Goal: Check status: Check status

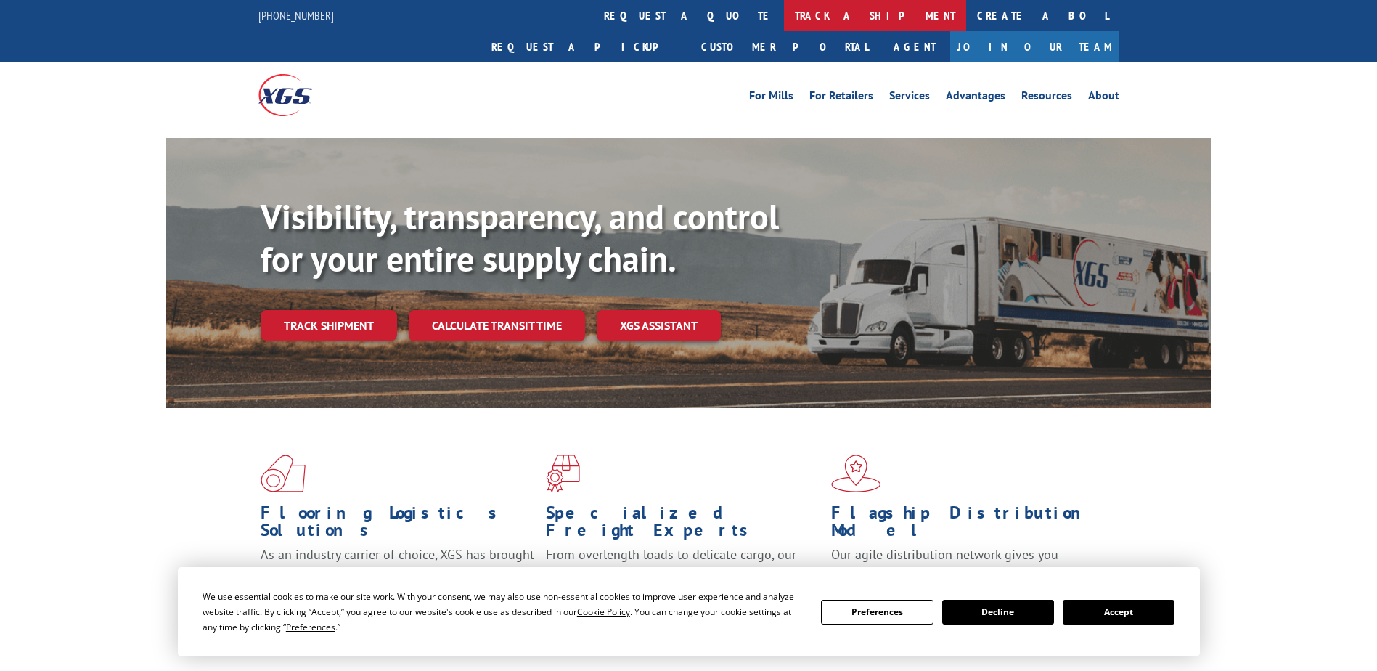
click at [784, 18] on link "track a shipment" at bounding box center [875, 15] width 182 height 31
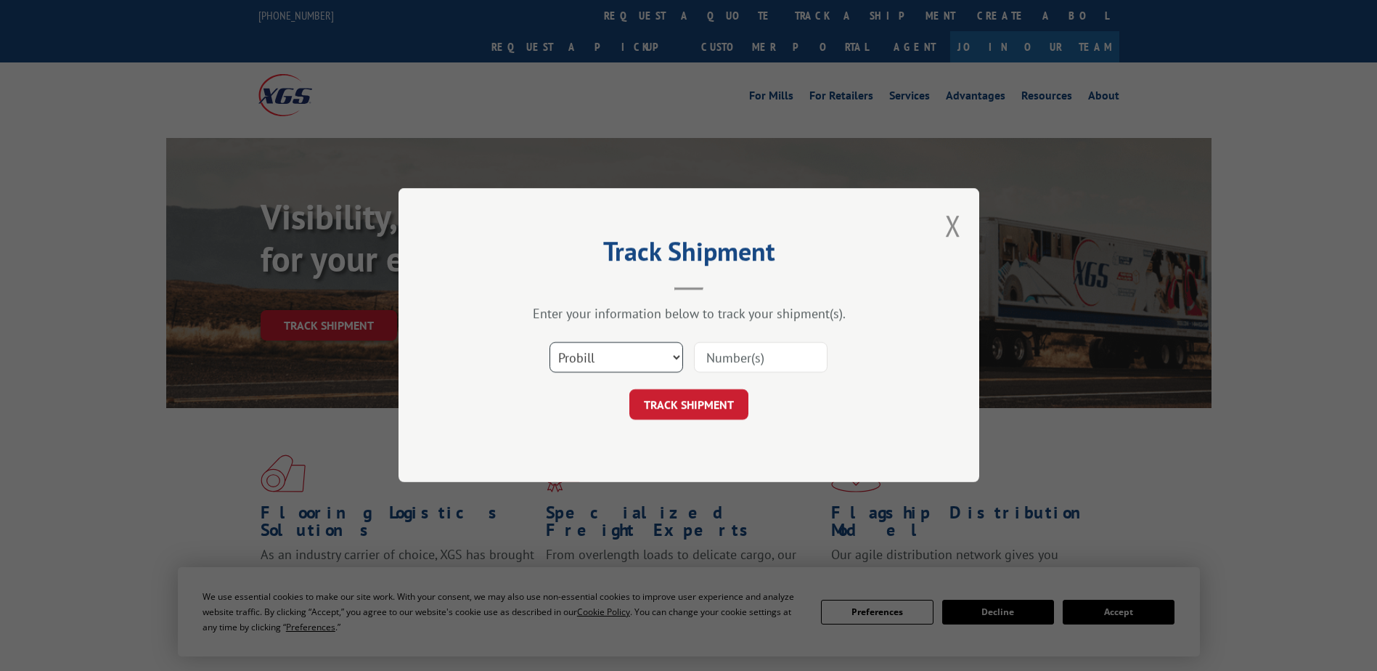
click at [658, 351] on select "Select category... Probill BOL PO" at bounding box center [616, 358] width 134 height 30
select select "po"
click at [549, 343] on select "Select category... Probill BOL PO" at bounding box center [616, 358] width 134 height 30
click at [765, 361] on input at bounding box center [761, 358] width 134 height 30
paste input "2870862"
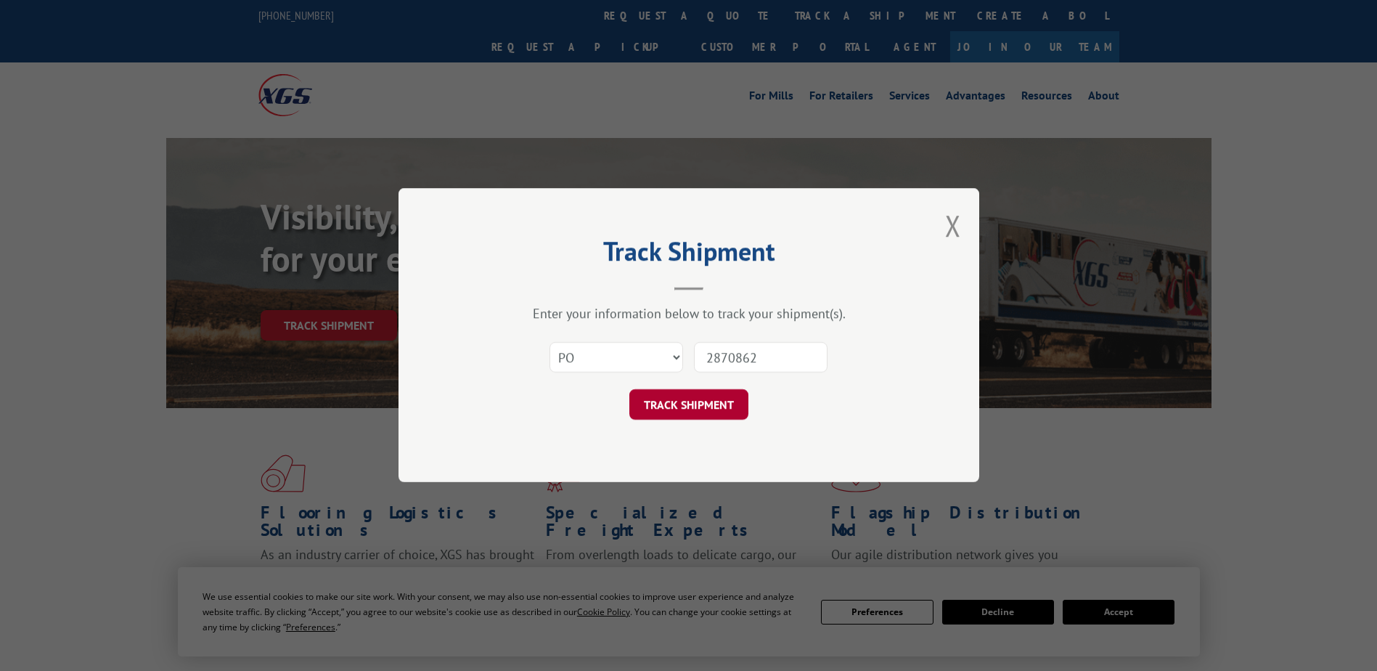
type input "2870862"
click at [721, 396] on button "TRACK SHIPMENT" at bounding box center [688, 405] width 119 height 30
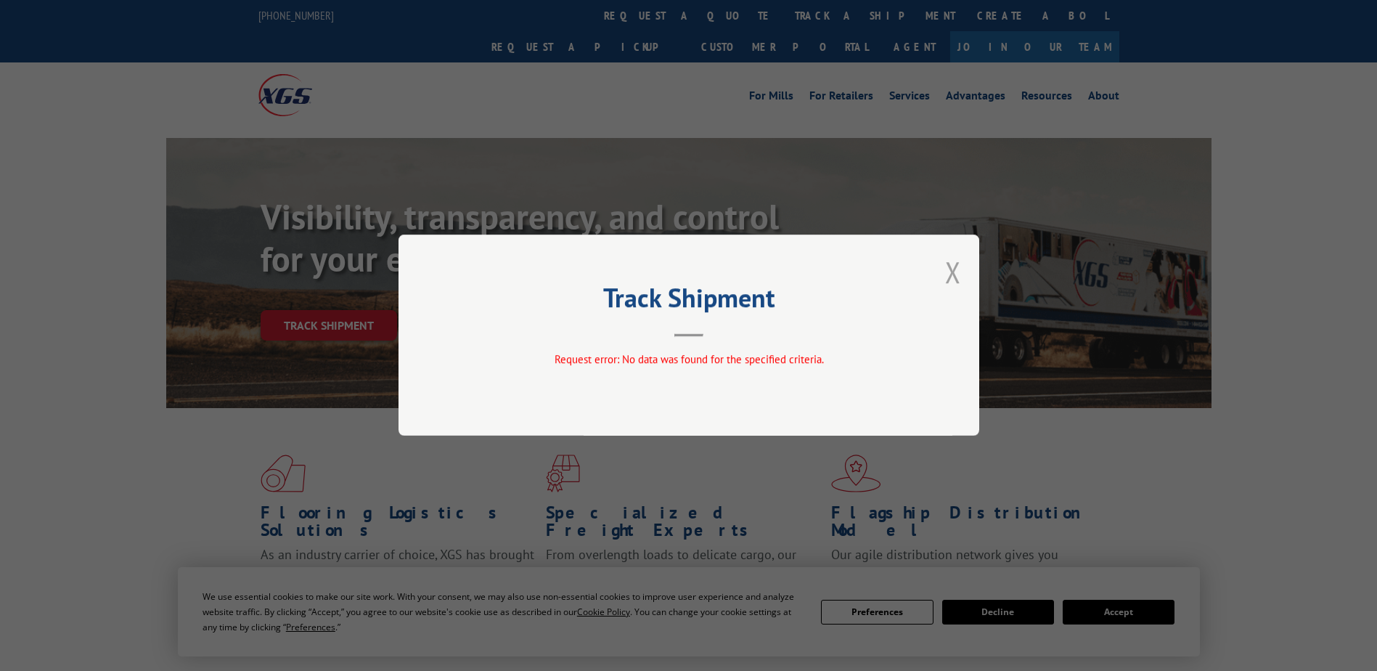
click at [947, 271] on button "Close modal" at bounding box center [953, 272] width 16 height 38
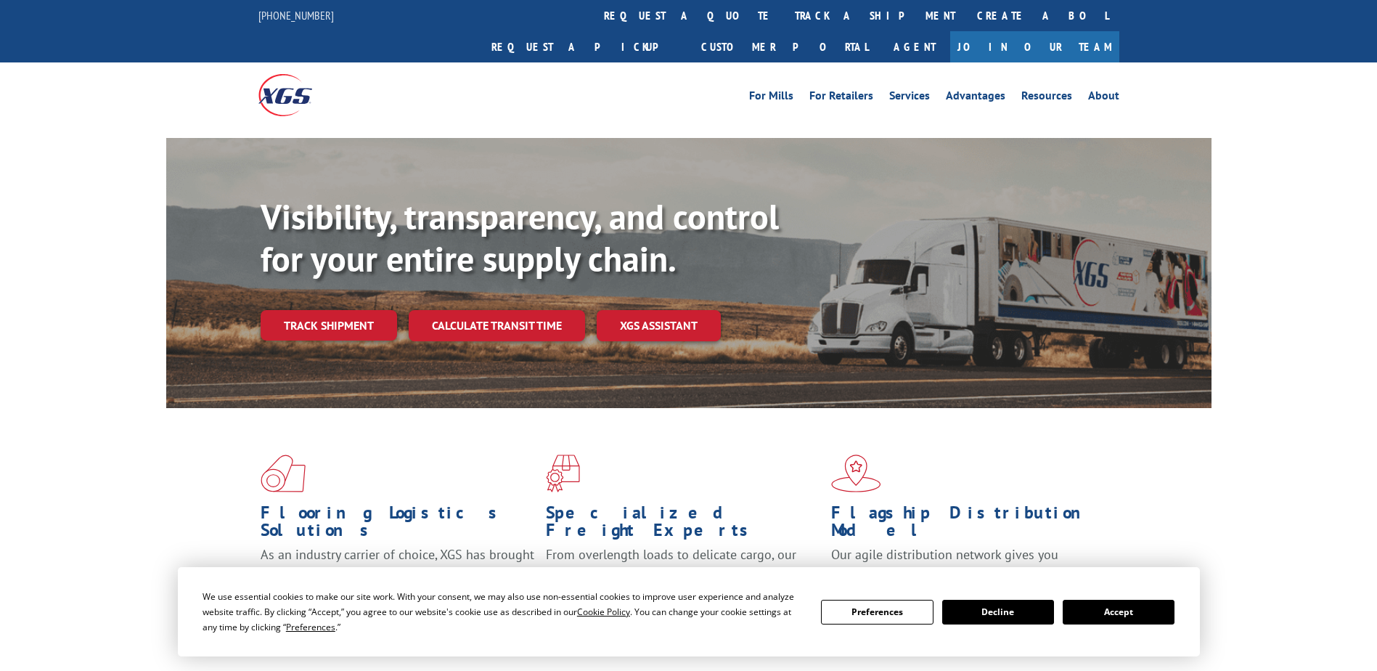
click at [784, 7] on link "track a shipment" at bounding box center [875, 15] width 182 height 31
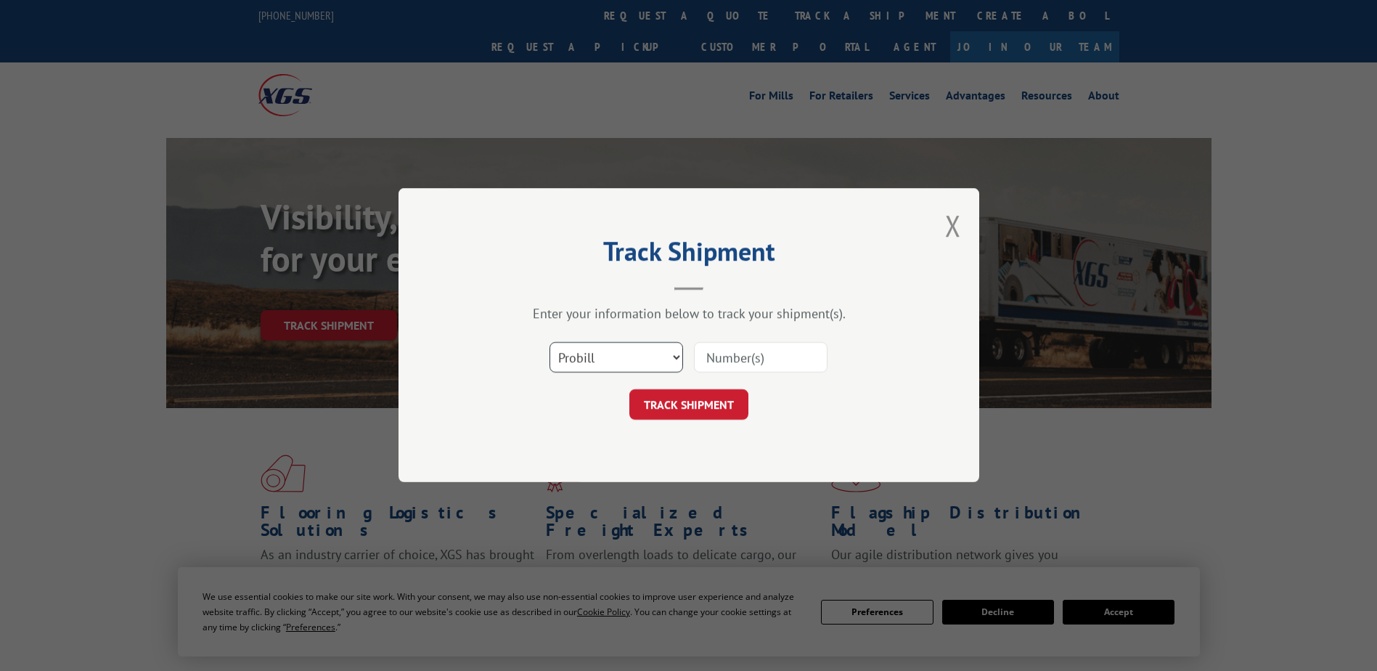
click at [661, 356] on select "Select category... Probill BOL PO" at bounding box center [616, 358] width 134 height 30
select select "bol"
click at [549, 343] on select "Select category... Probill BOL PO" at bounding box center [616, 358] width 134 height 30
click at [779, 364] on input at bounding box center [761, 358] width 134 height 30
paste input "2870862"
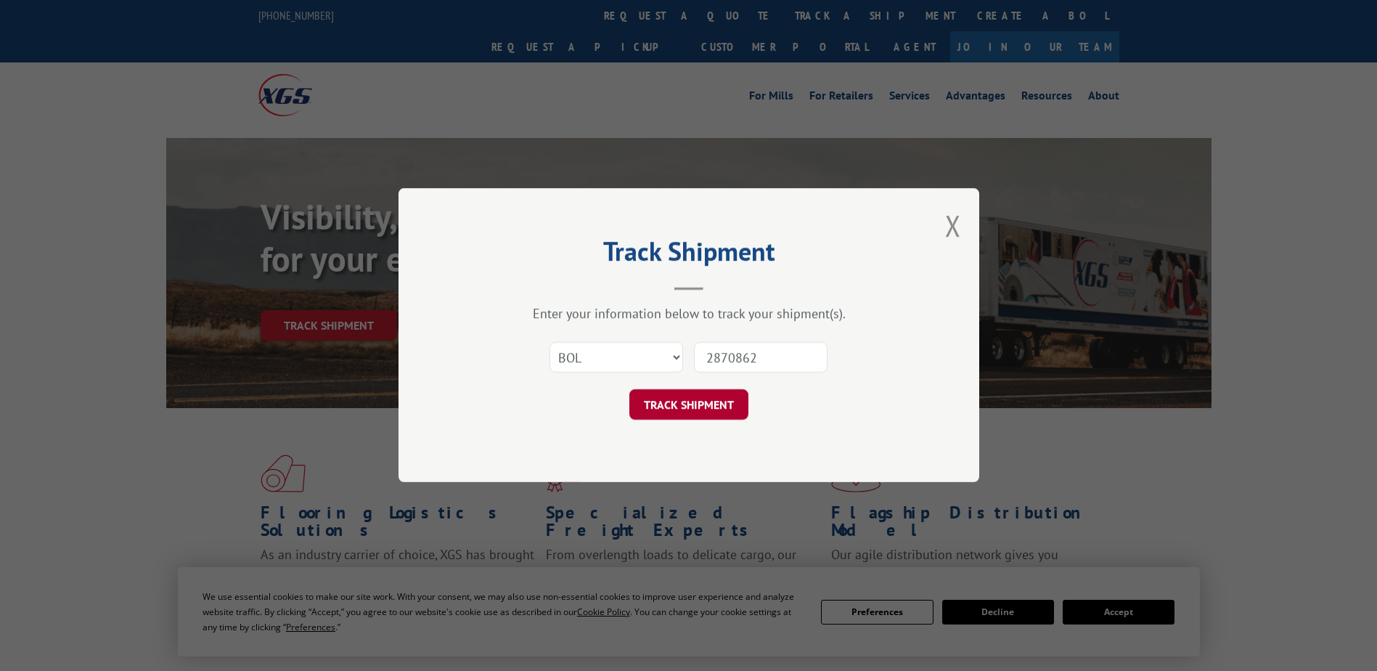
type input "2870862"
click at [720, 403] on button "TRACK SHIPMENT" at bounding box center [688, 405] width 119 height 30
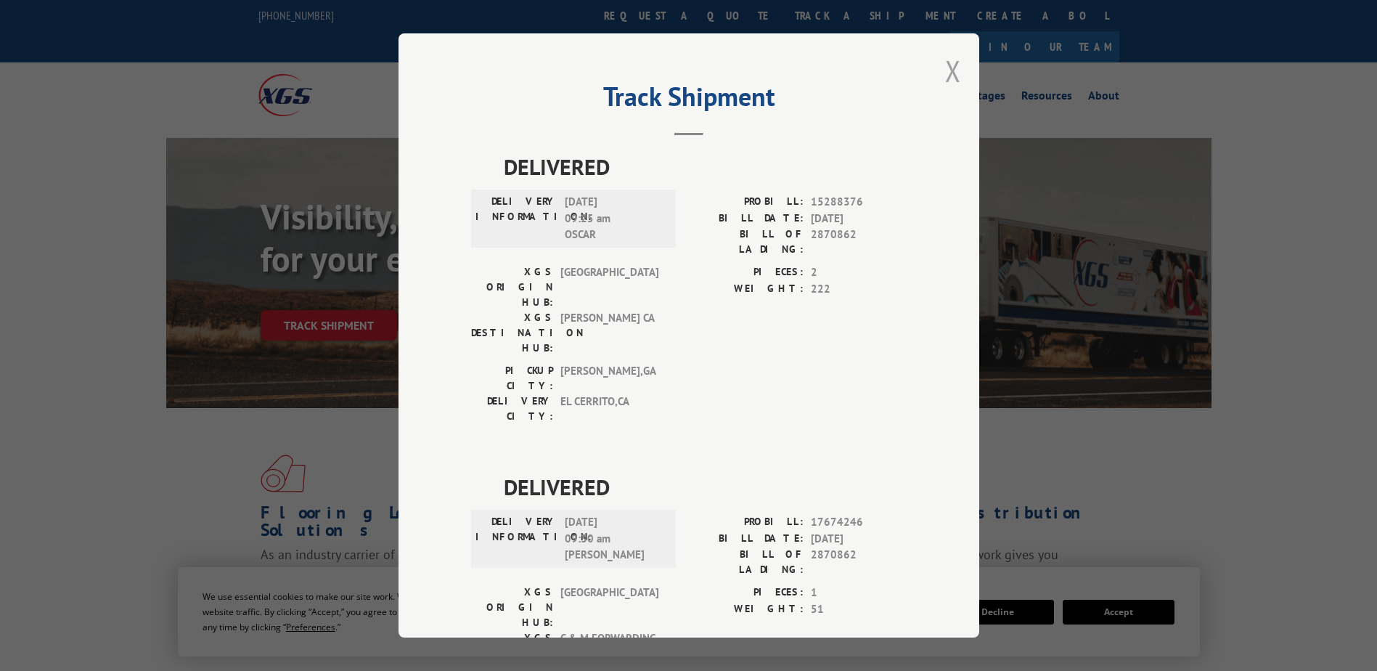
click at [948, 70] on button "Close modal" at bounding box center [953, 71] width 16 height 38
